Goal: Check status: Verify the current state of an ongoing process or item

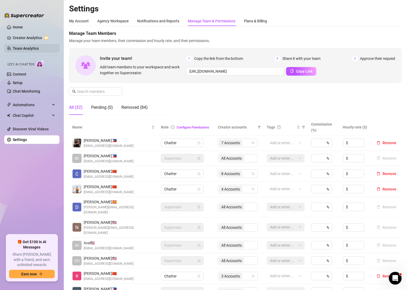
click at [35, 50] on link "Team Analytics" at bounding box center [26, 48] width 26 height 4
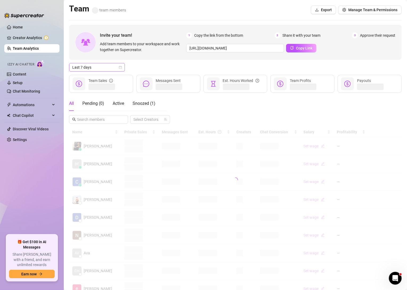
click at [121, 66] on icon "calendar" at bounding box center [120, 67] width 3 height 3
click at [94, 111] on div "Custom date" at bounding box center [96, 112] width 47 height 6
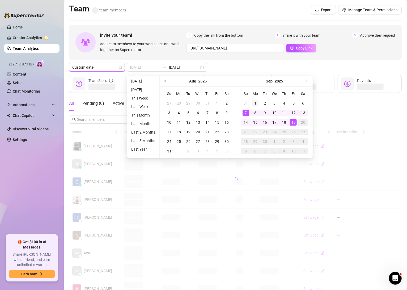
type input "[DATE]"
click at [255, 102] on div "1" at bounding box center [255, 103] width 6 height 6
type input "[DATE]"
click at [286, 123] on div "18" at bounding box center [284, 122] width 6 height 6
